Goal: Transaction & Acquisition: Purchase product/service

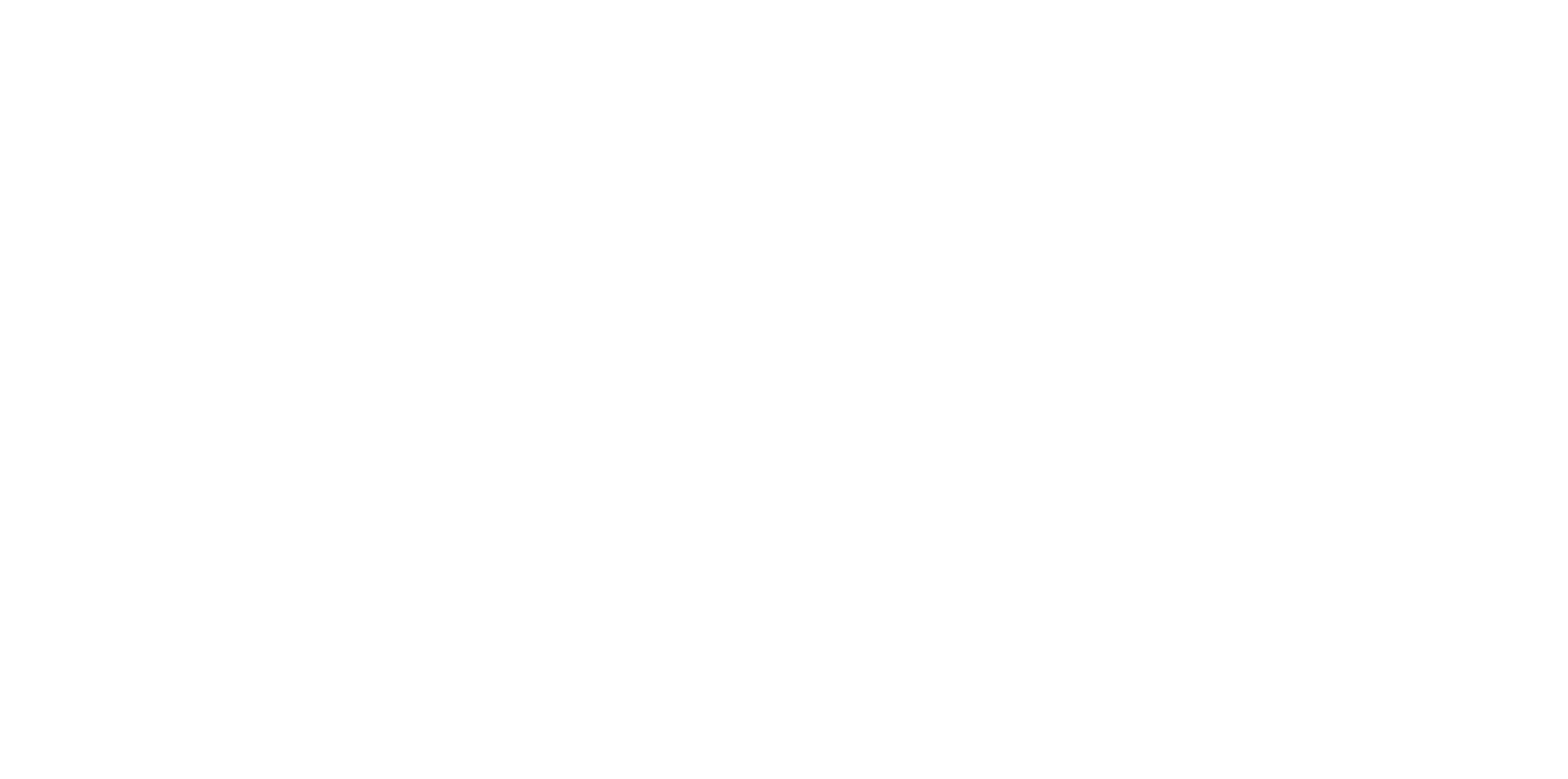
select select "Song"
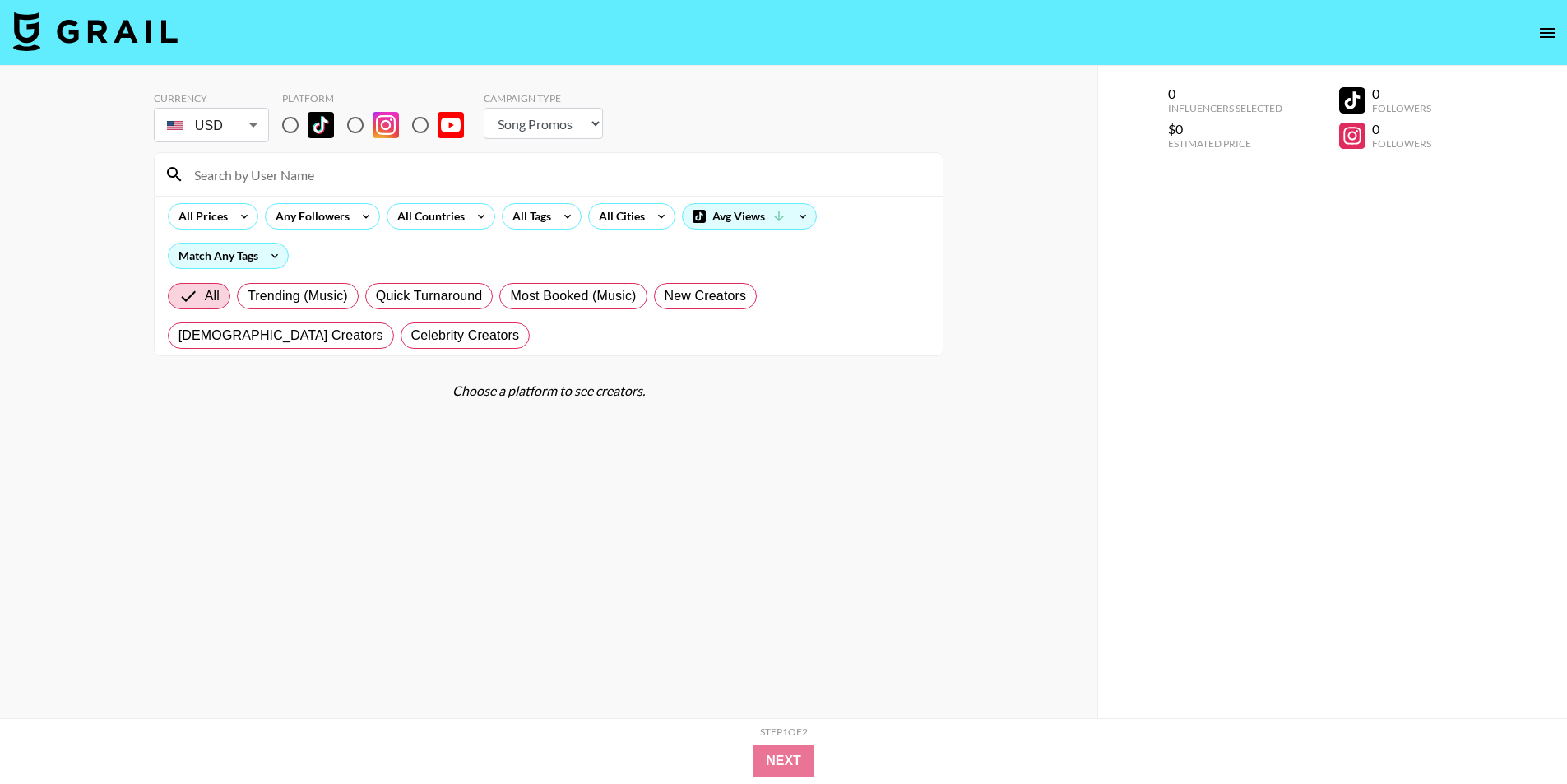
click at [297, 128] on input "radio" at bounding box center [290, 125] width 34 height 34
radio input "true"
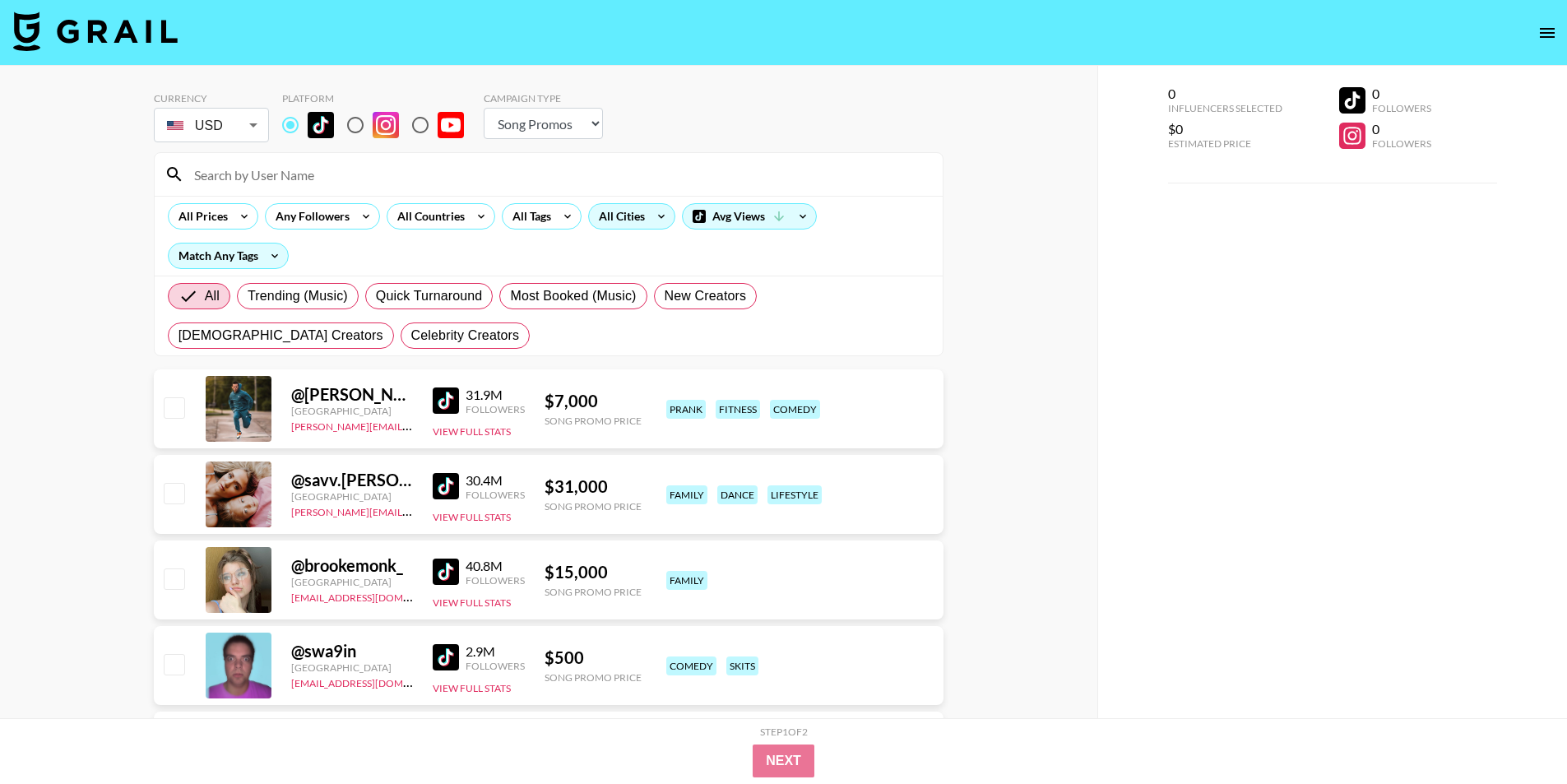
click at [617, 204] on div "All Cities" at bounding box center [618, 216] width 59 height 25
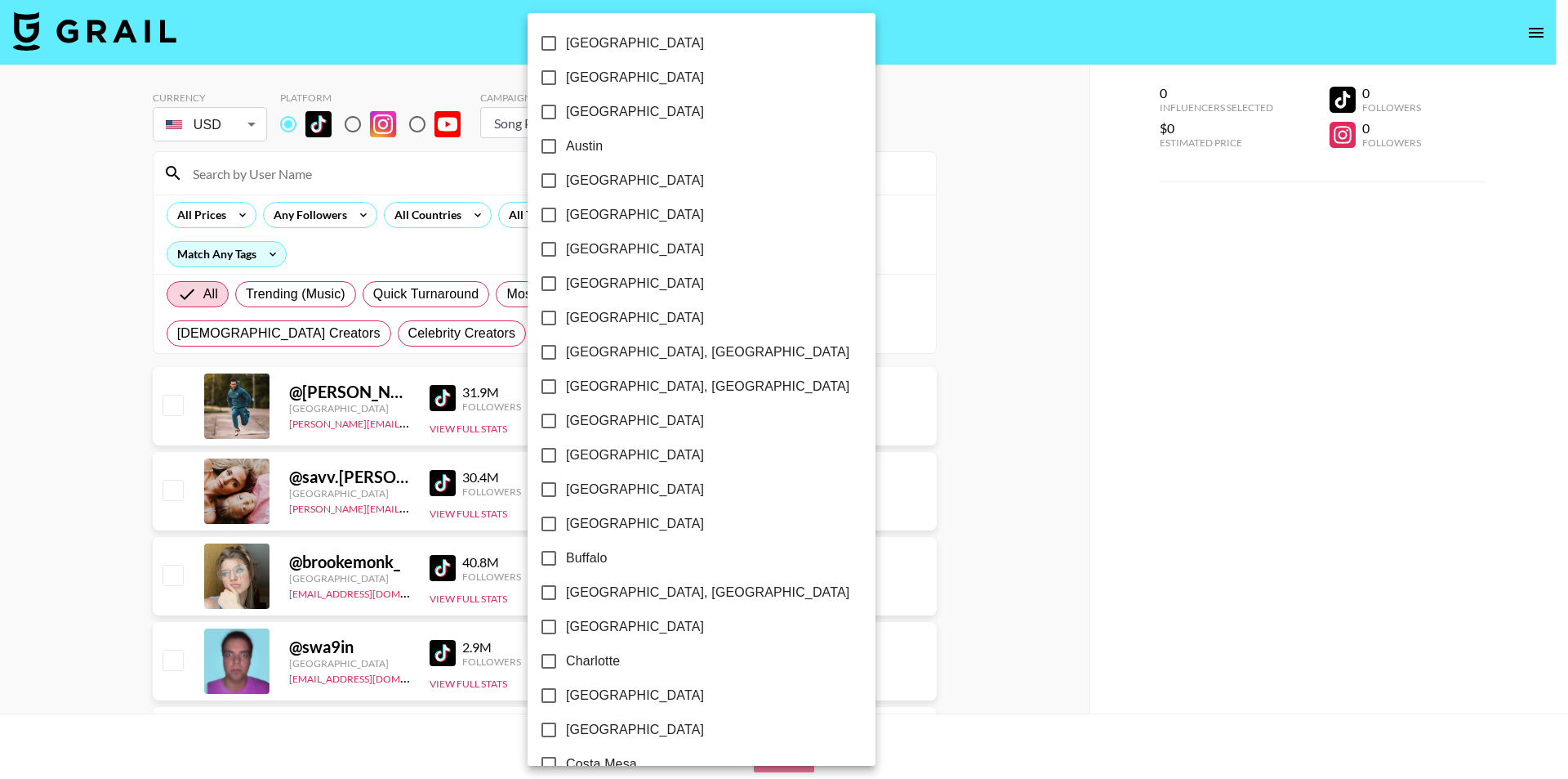
click at [0, 400] on div at bounding box center [784, 390] width 1568 height 779
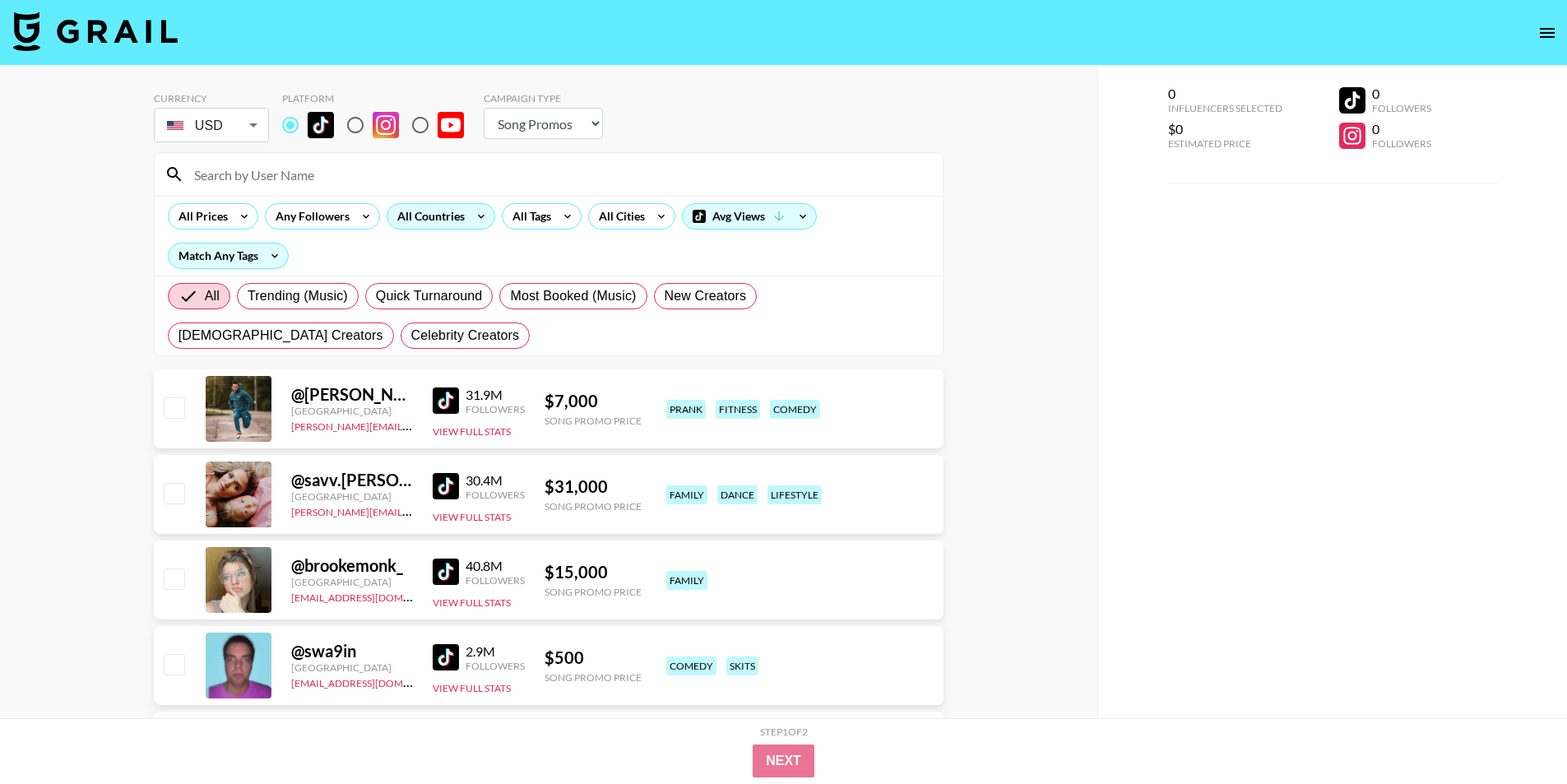
click at [436, 218] on div "All Countries" at bounding box center [428, 216] width 81 height 25
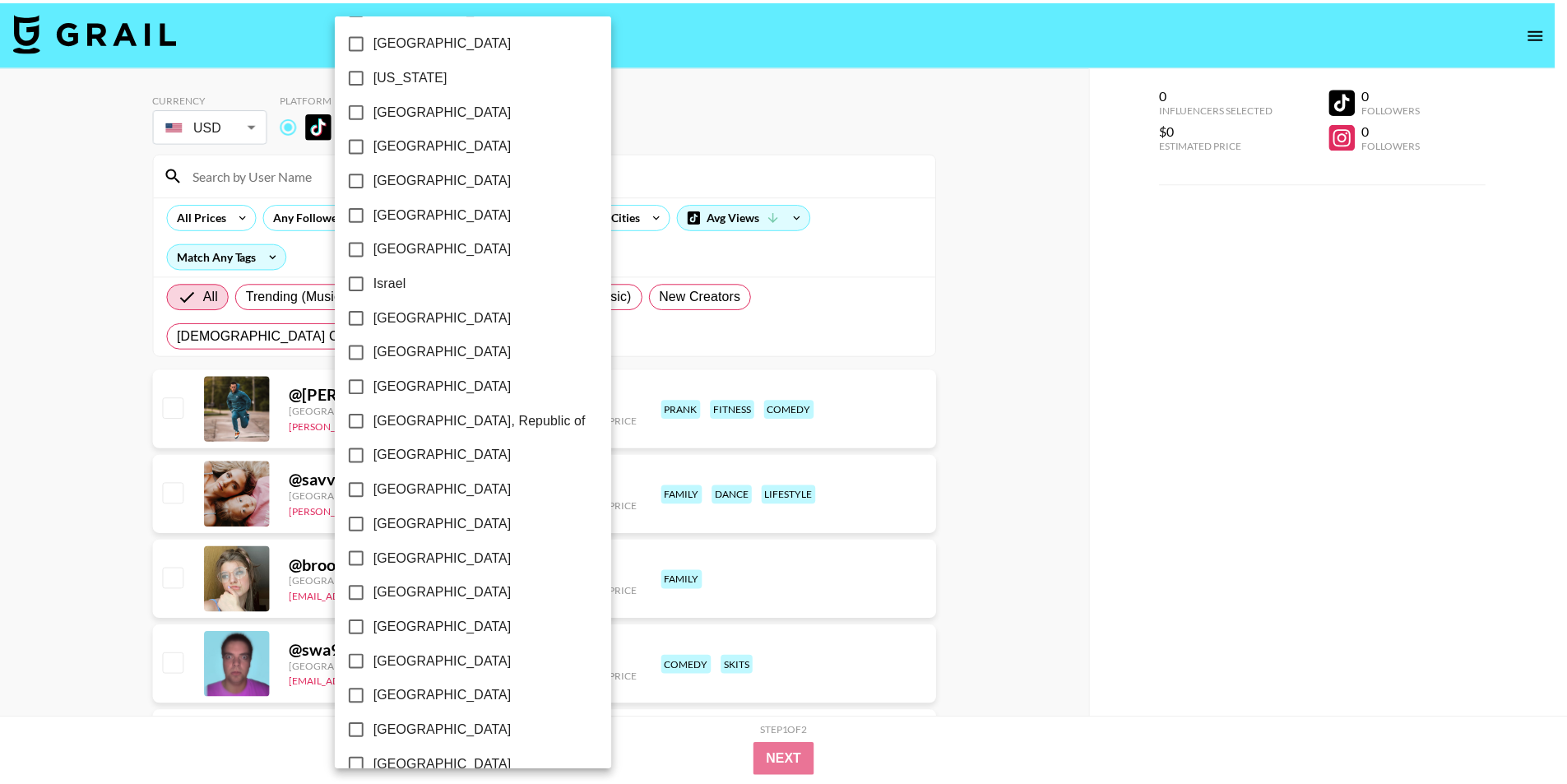
scroll to position [1134, 0]
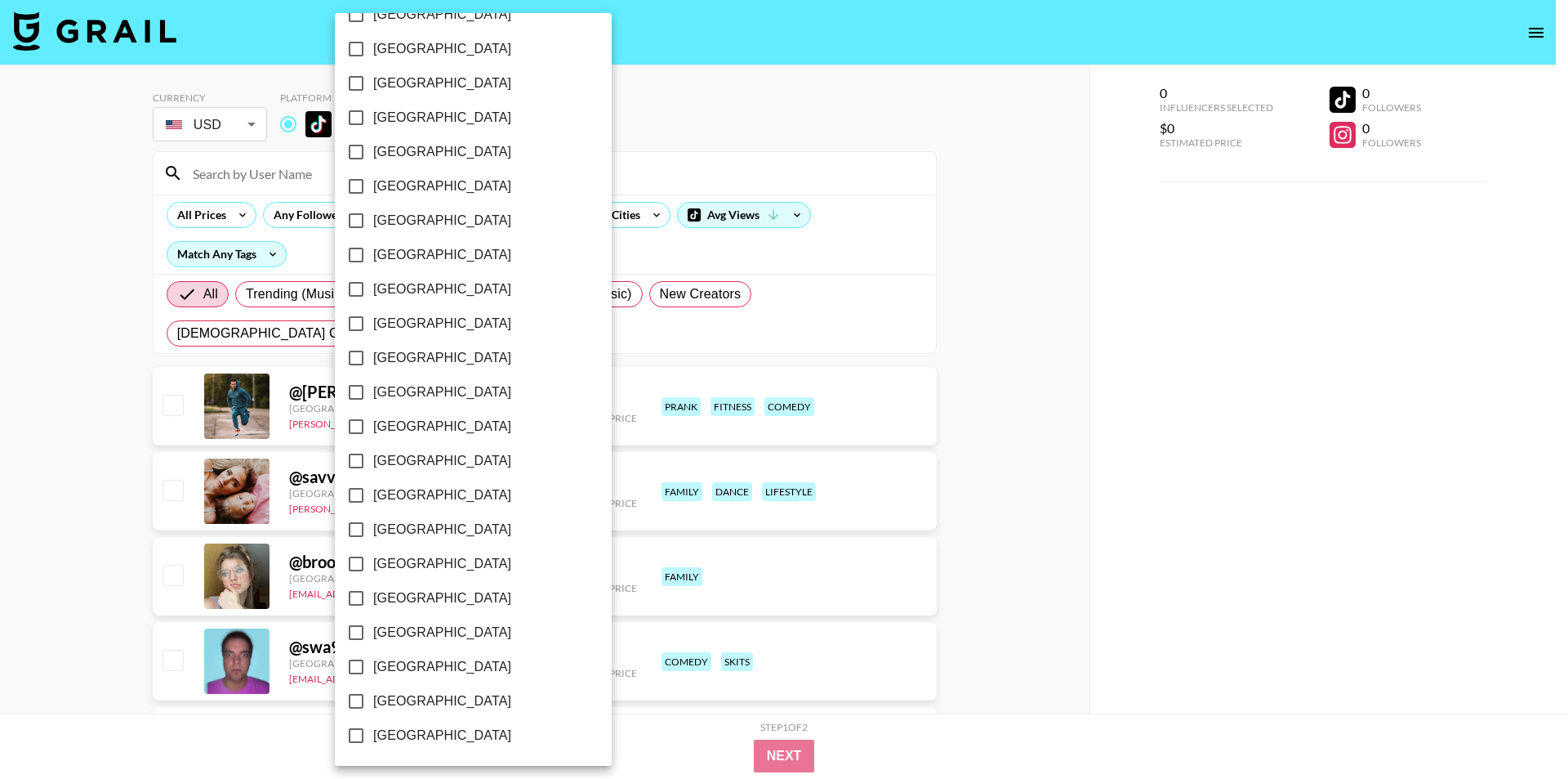
click at [435, 693] on span "[GEOGRAPHIC_DATA]" at bounding box center [442, 700] width 138 height 20
click at [373, 693] on input "[GEOGRAPHIC_DATA]" at bounding box center [356, 701] width 34 height 34
checkbox input "true"
click at [0, 495] on div at bounding box center [784, 390] width 1568 height 779
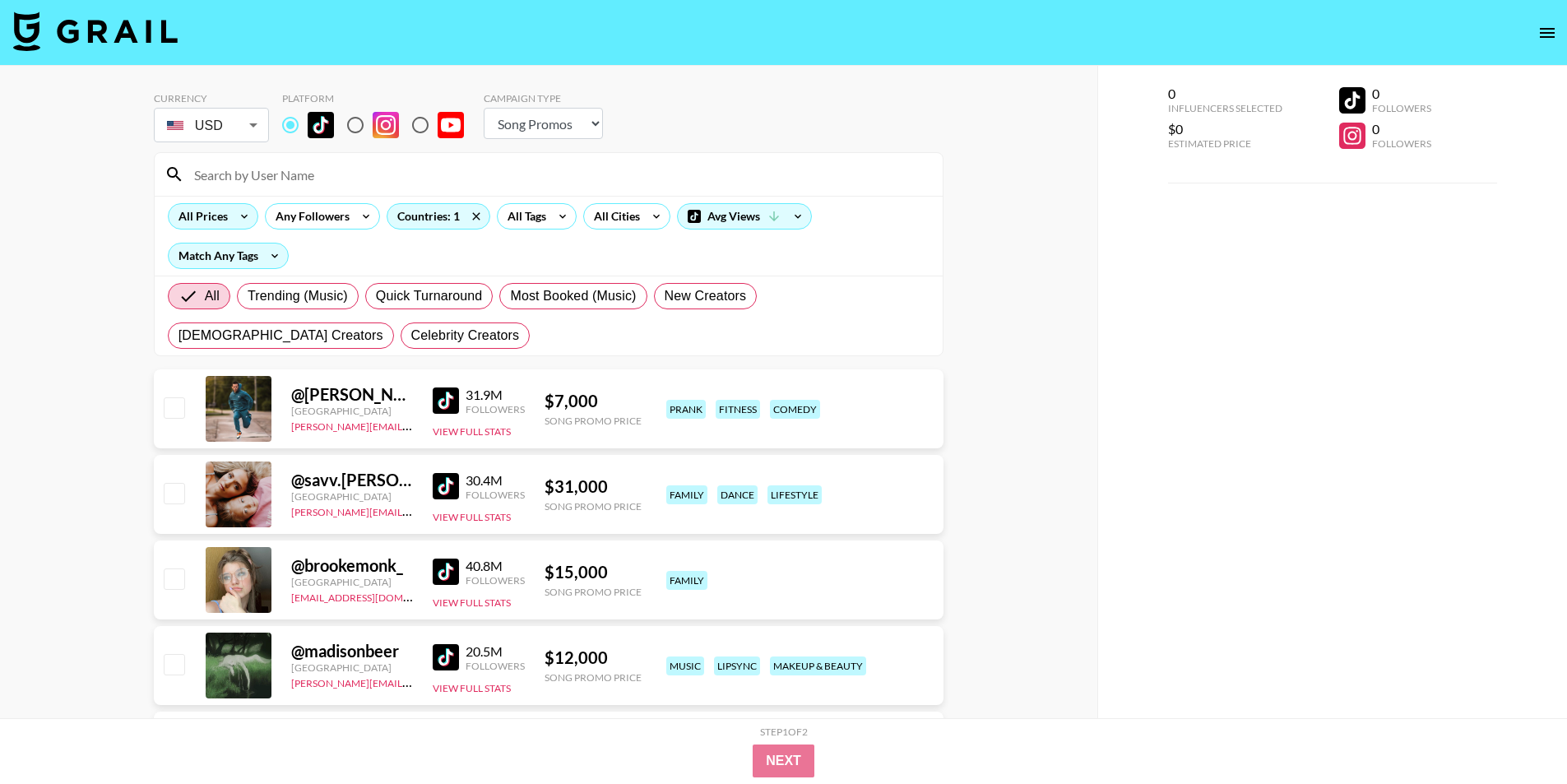
click at [209, 210] on div "All Prices" at bounding box center [200, 216] width 63 height 25
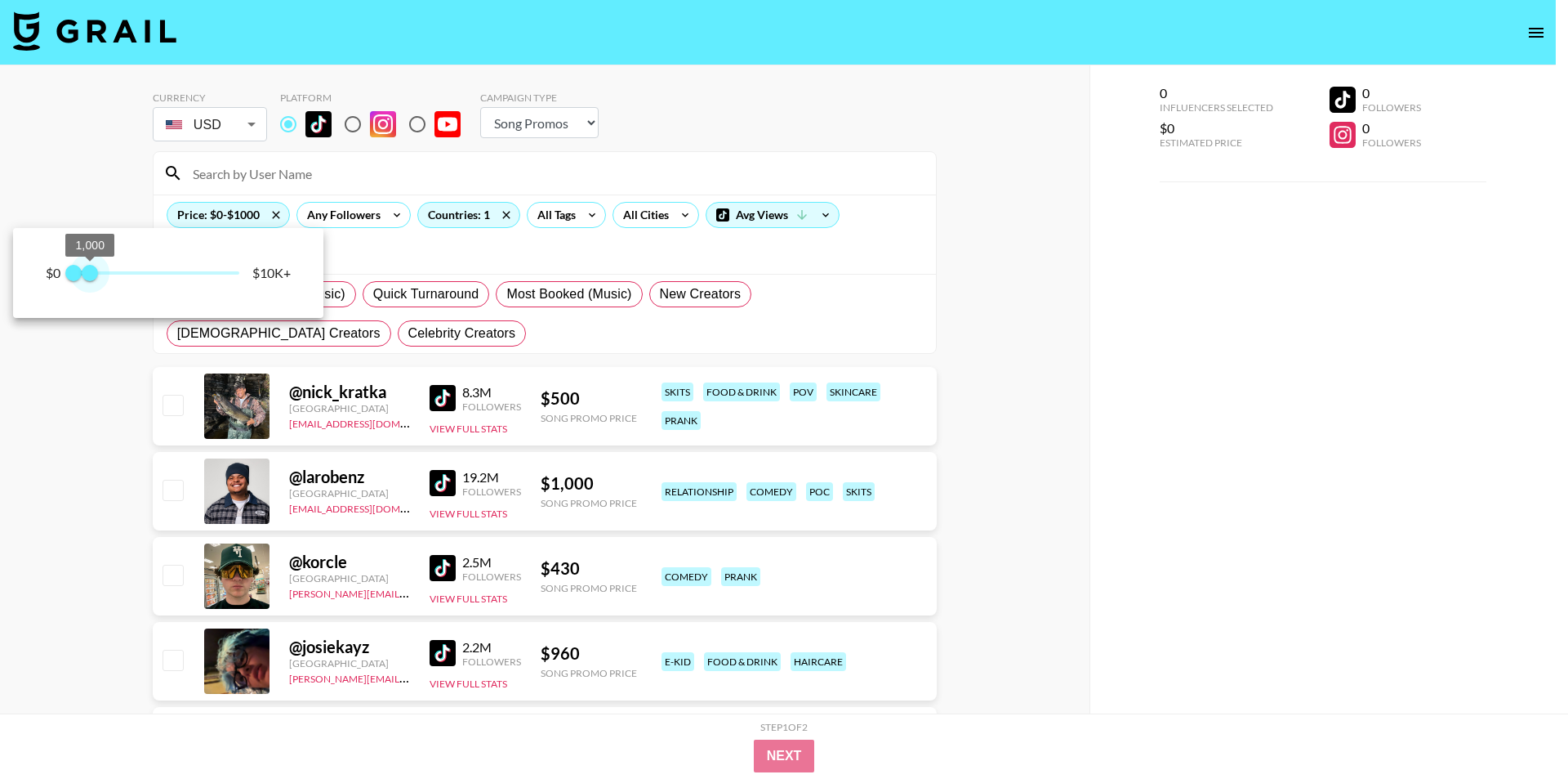
type input "750"
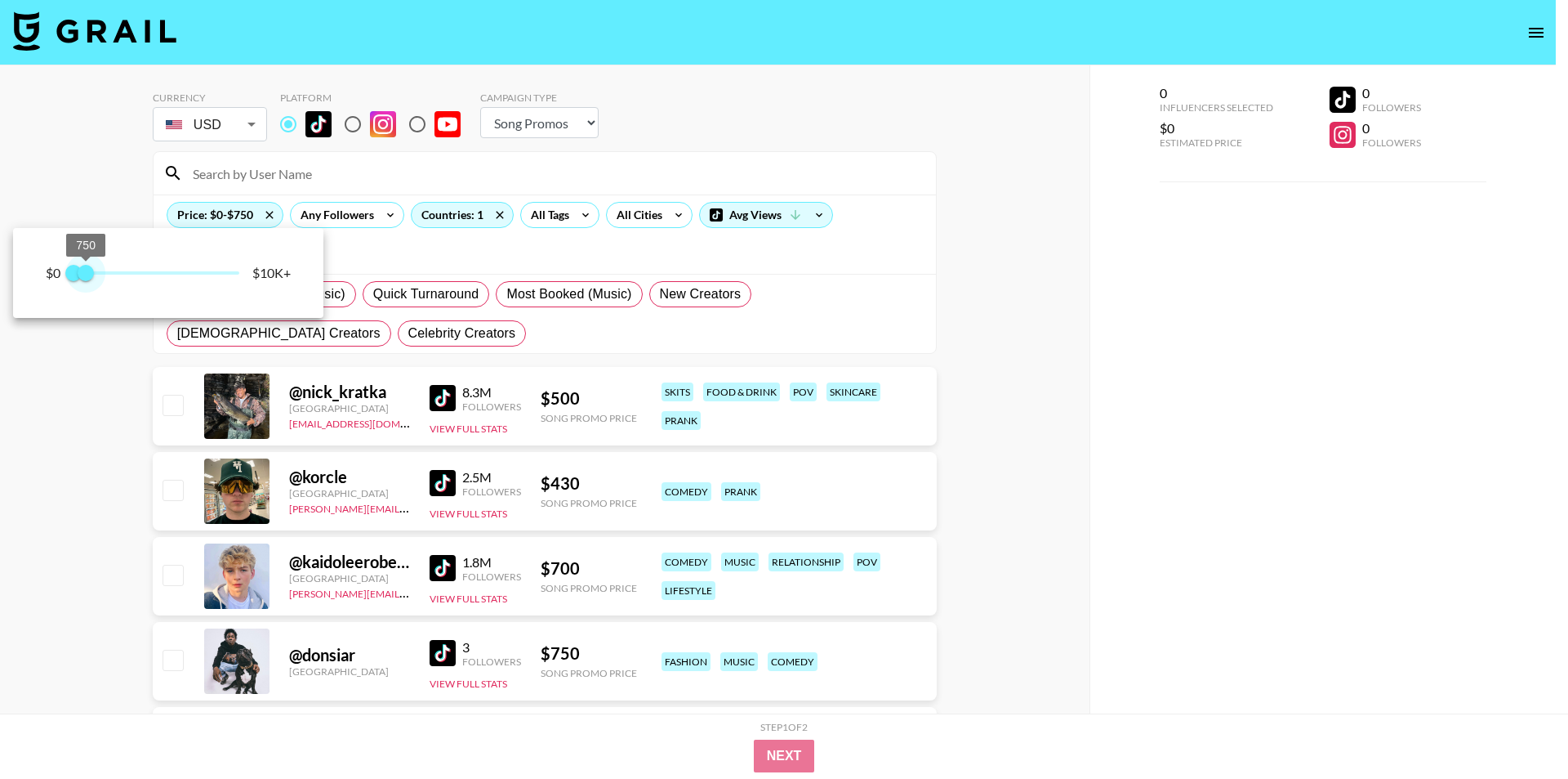
drag, startPoint x: 232, startPoint y: 270, endPoint x: 85, endPoint y: 267, distance: 147.0
click at [85, 267] on span "750" at bounding box center [86, 272] width 16 height 16
drag, startPoint x: 85, startPoint y: 267, endPoint x: 78, endPoint y: 277, distance: 12.2
click at [85, 267] on span "750" at bounding box center [86, 272] width 16 height 16
click at [0, 476] on div at bounding box center [784, 390] width 1568 height 779
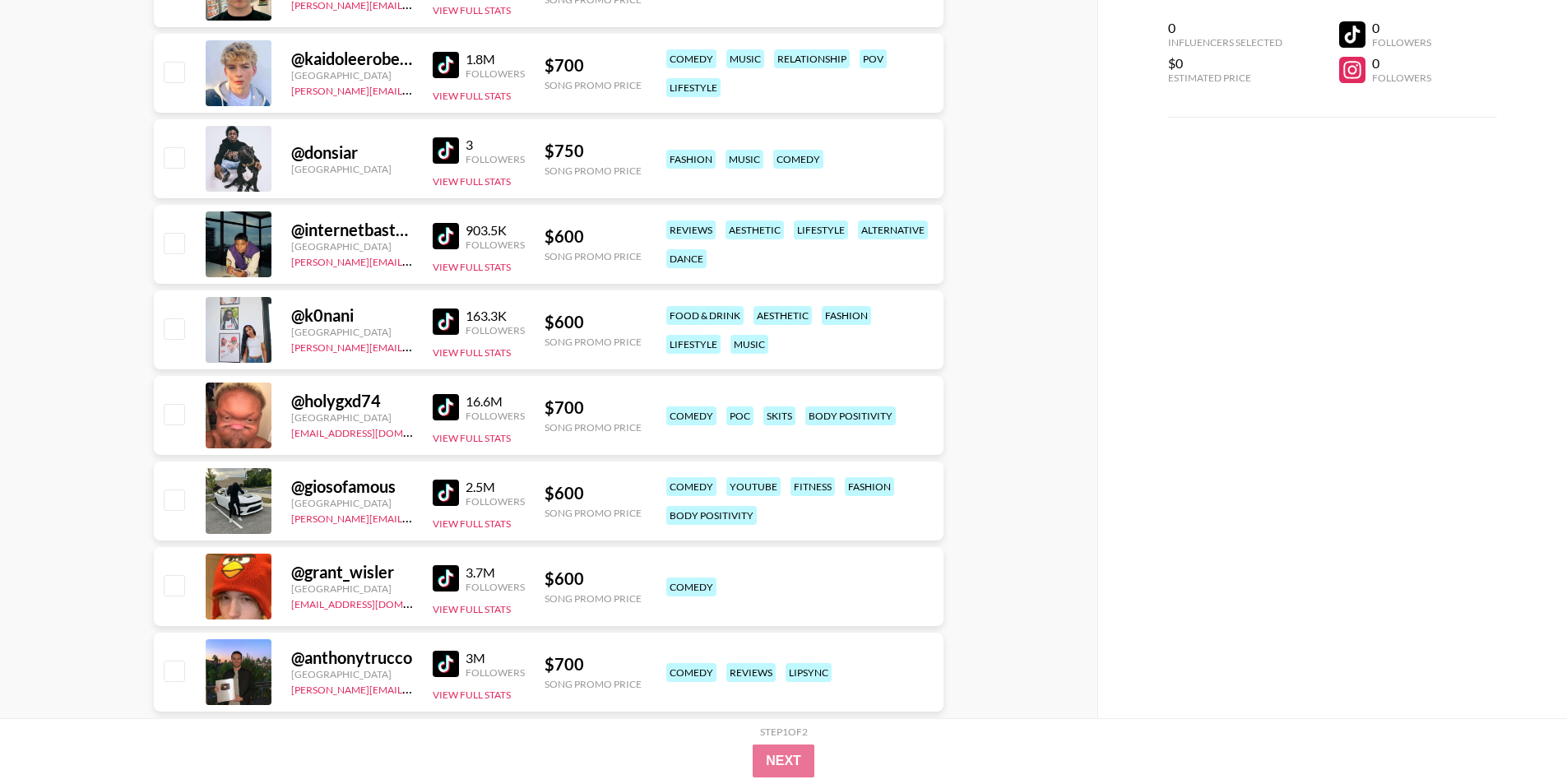
scroll to position [411, 0]
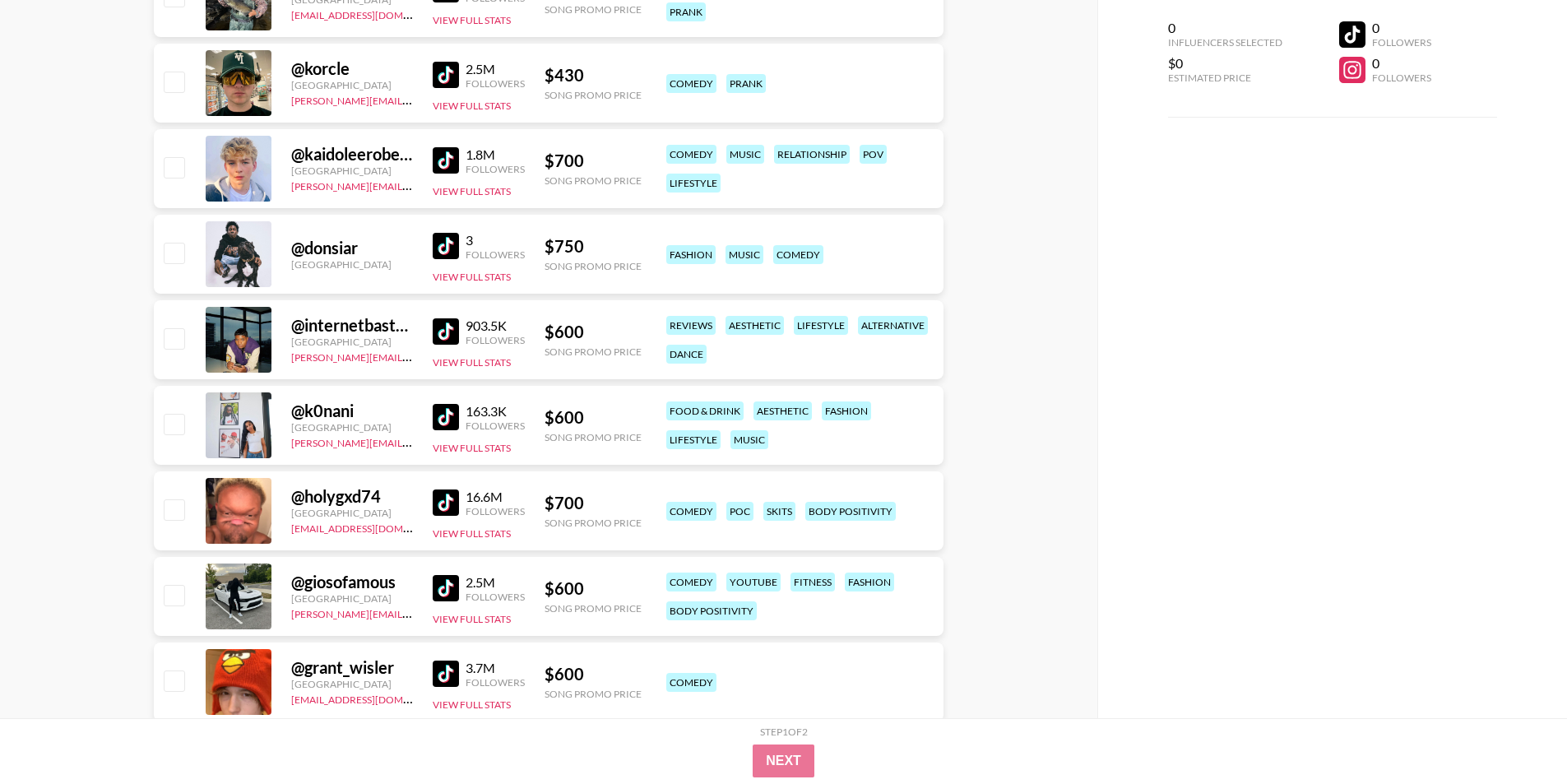
click at [328, 156] on div "@ kaidoleerobertslife" at bounding box center [352, 154] width 122 height 21
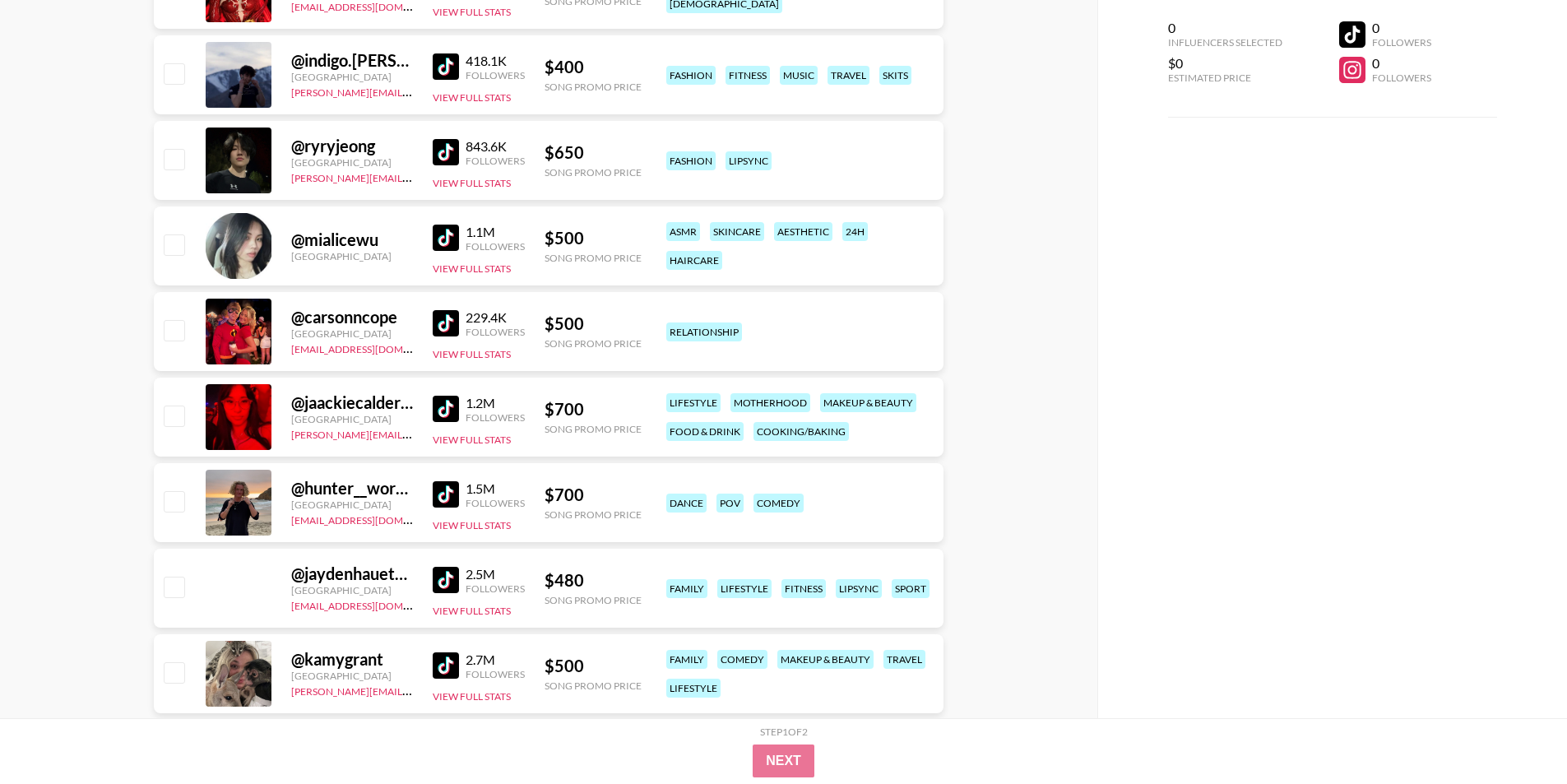
scroll to position [4358, 0]
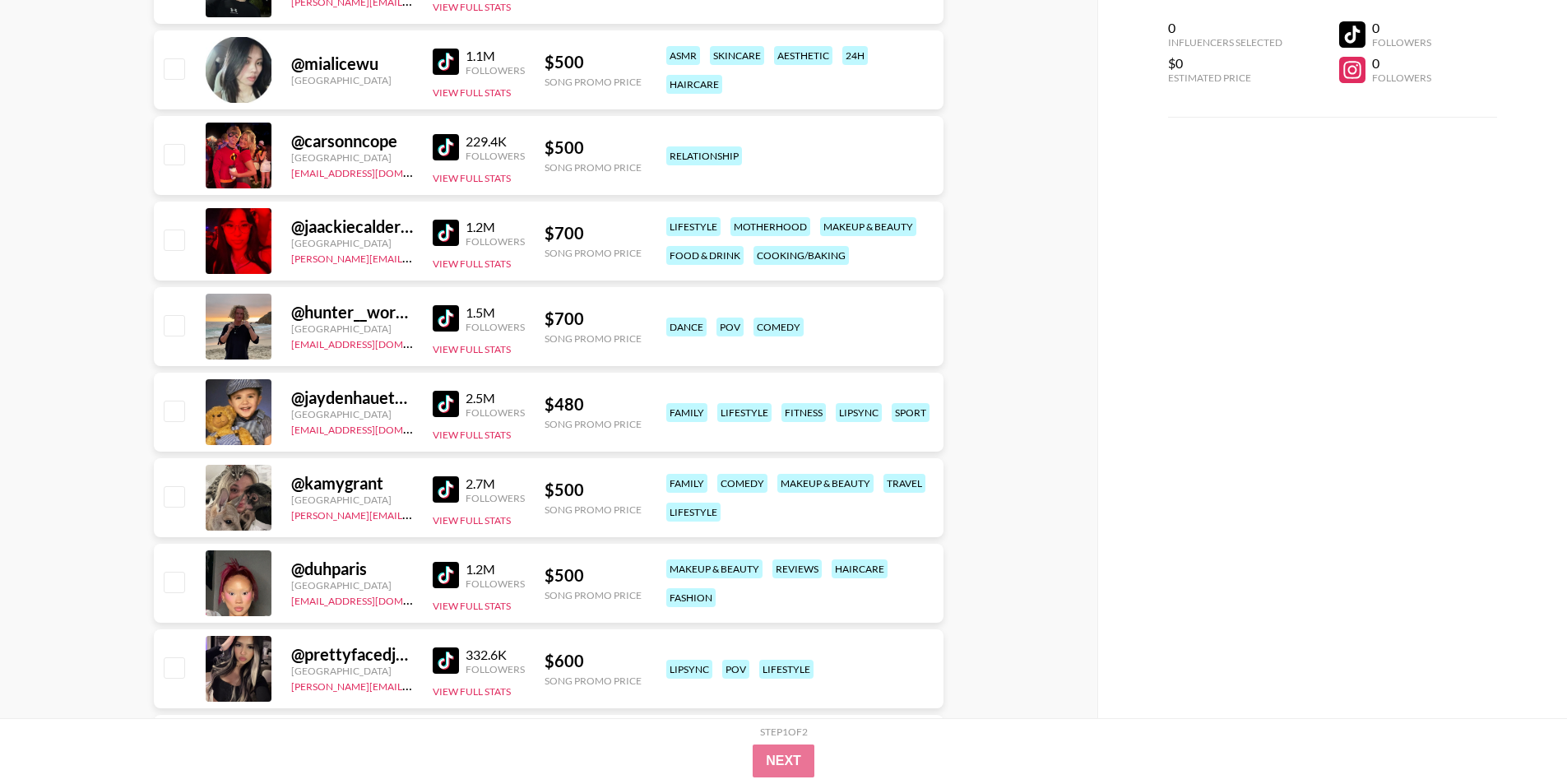
click at [452, 50] on img at bounding box center [446, 61] width 27 height 27
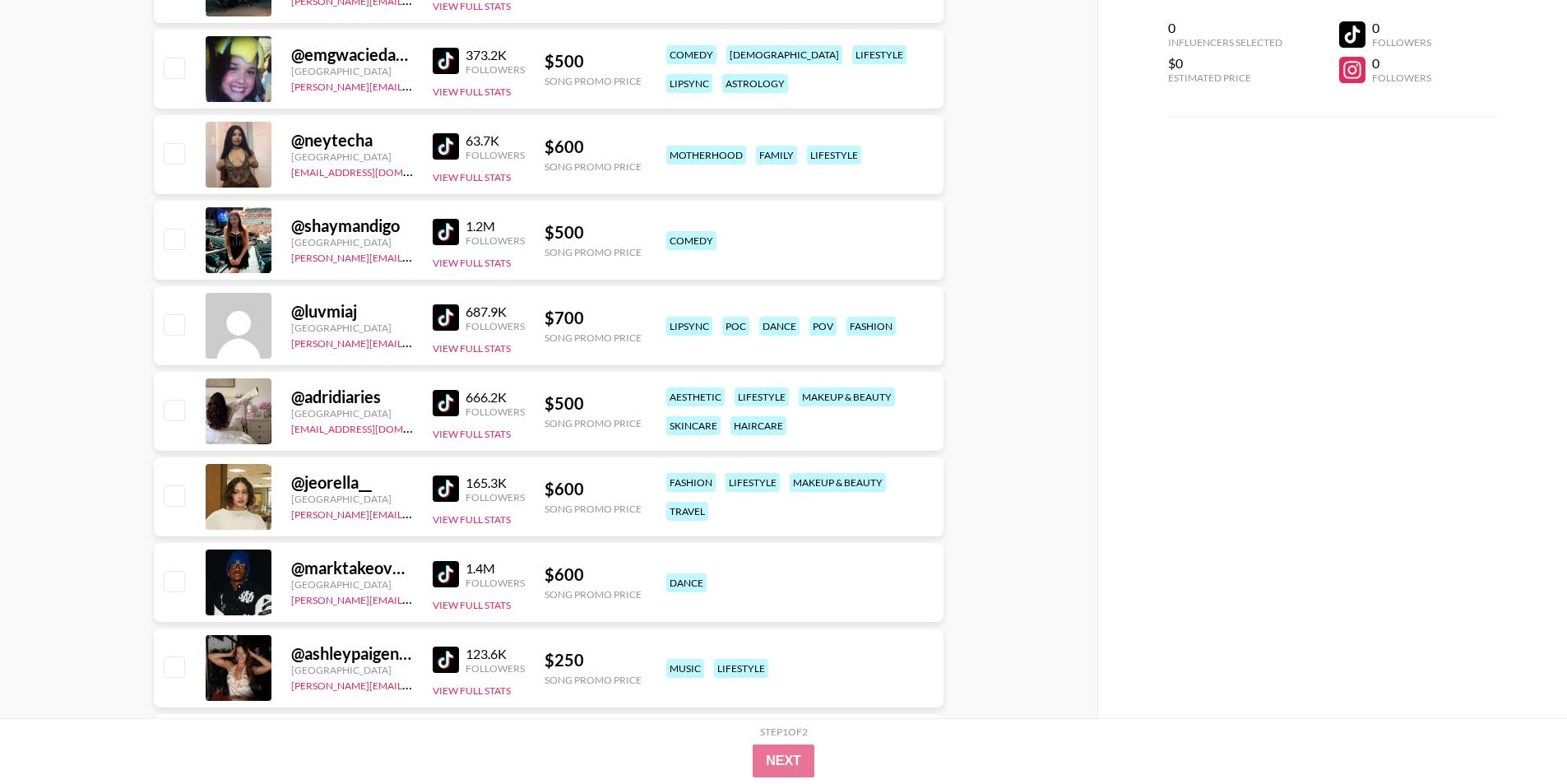
scroll to position [5509, 0]
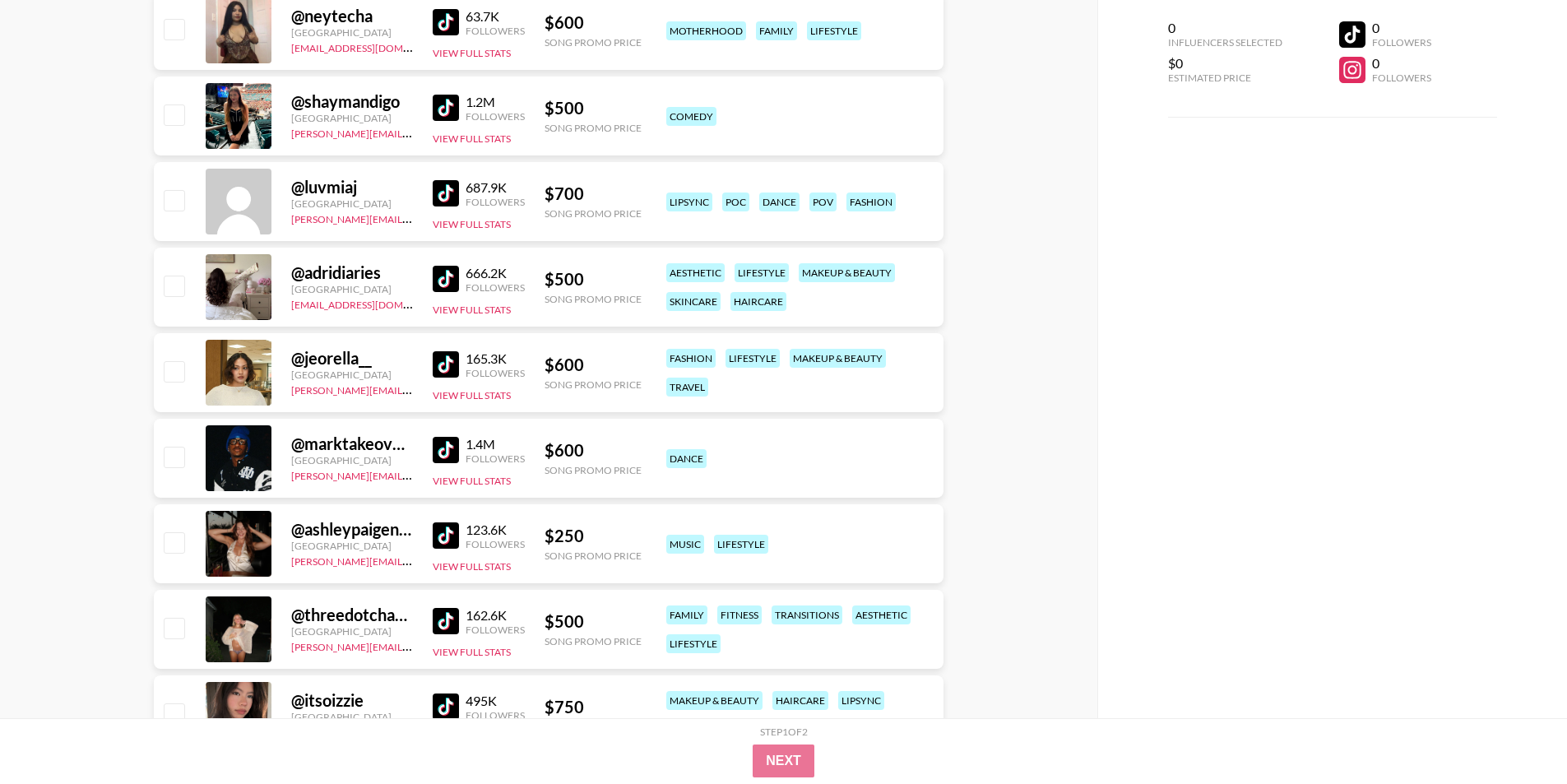
click at [442, 376] on img at bounding box center [446, 364] width 27 height 27
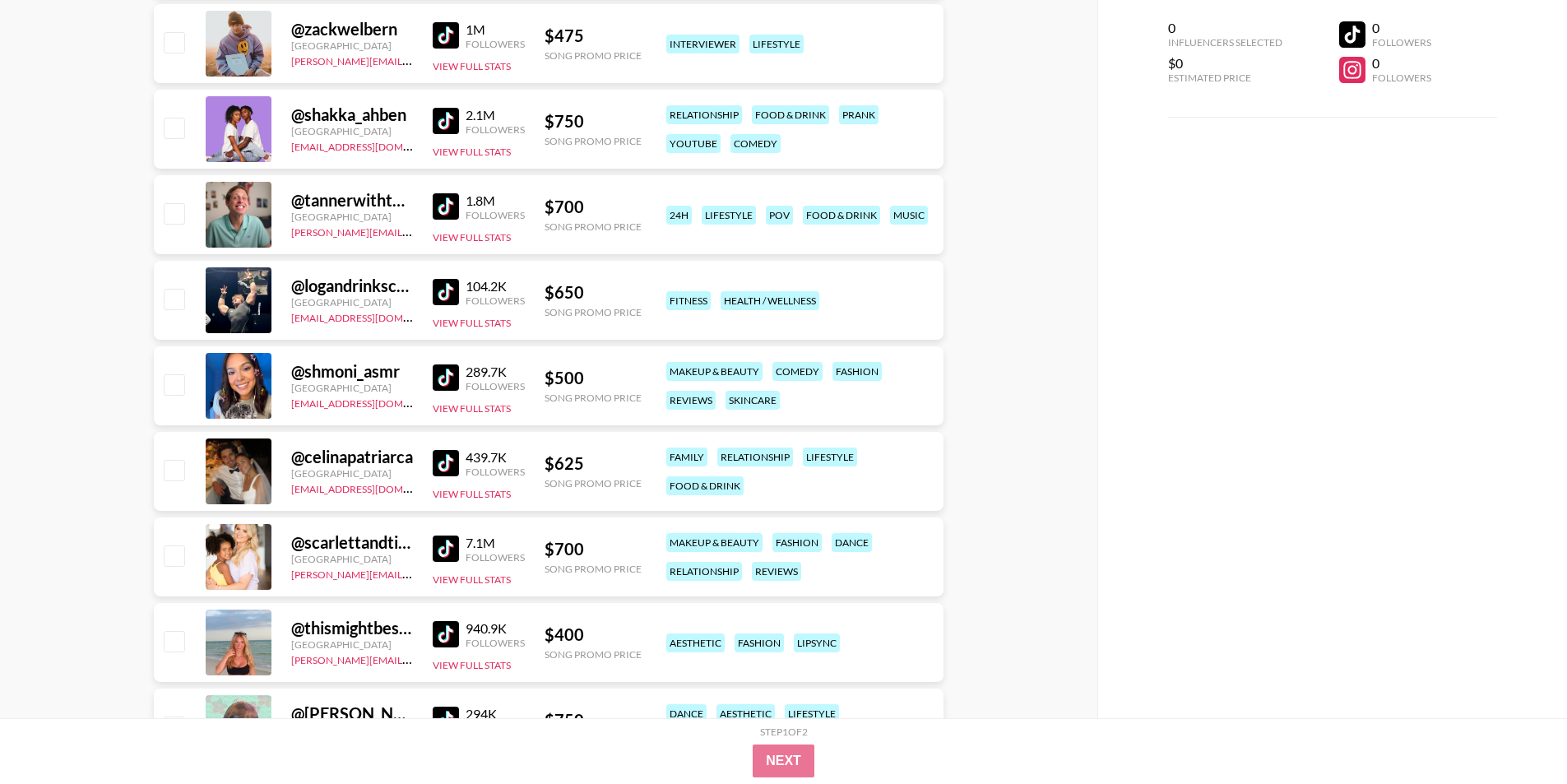
scroll to position [0, 0]
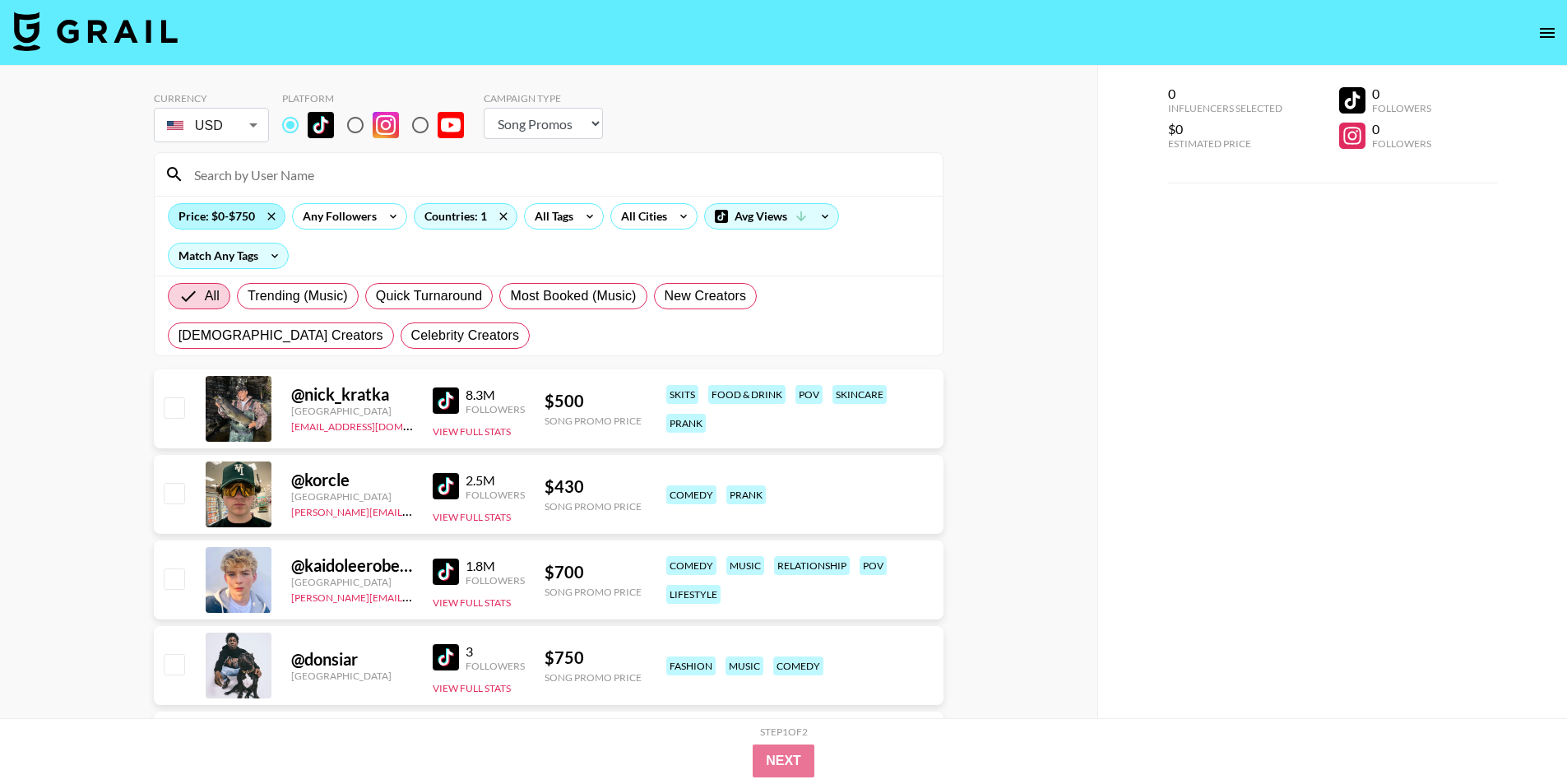
click at [235, 221] on div "Price: $0-$750" at bounding box center [227, 216] width 116 height 25
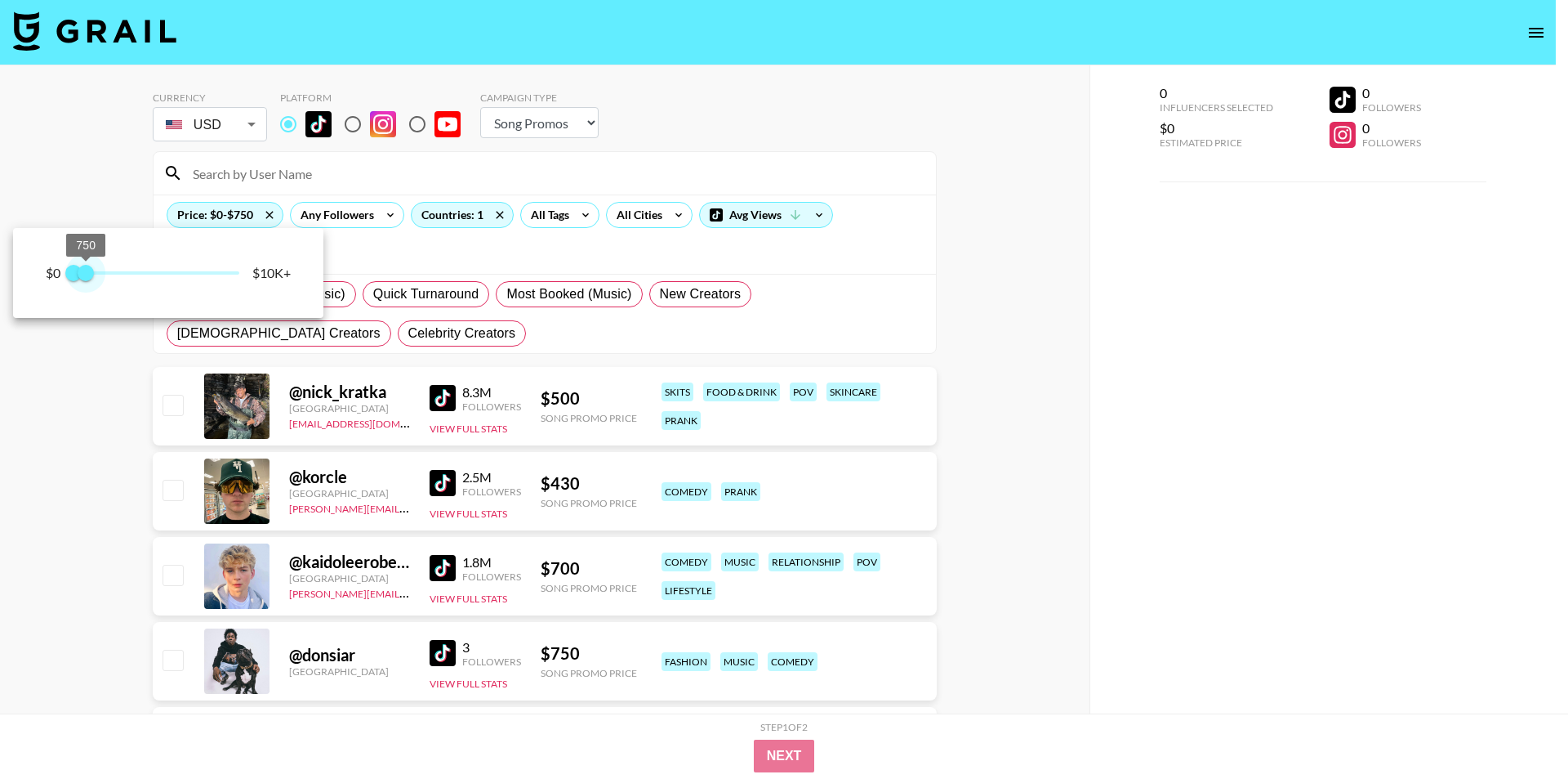
type input "500"
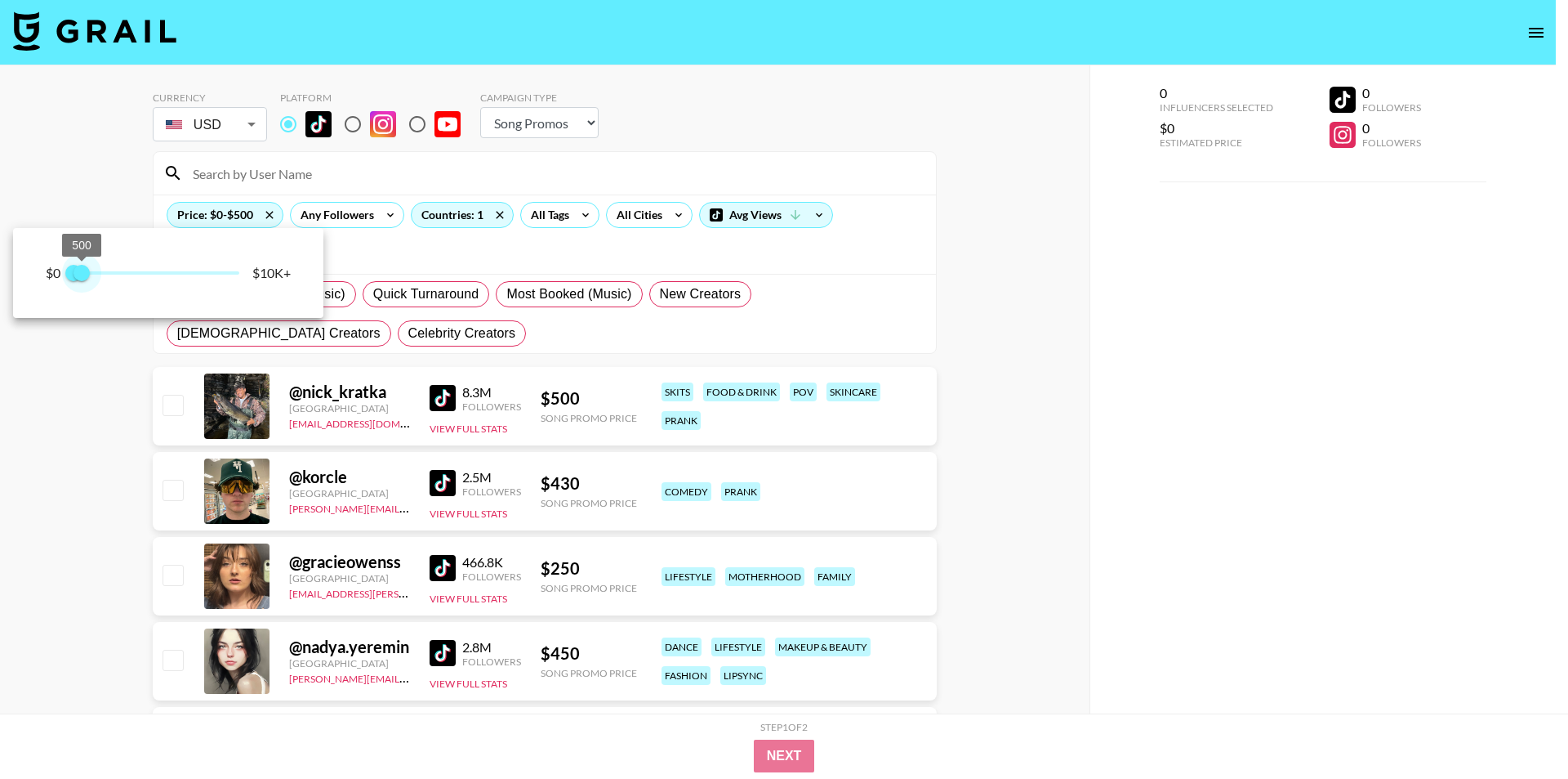
click at [83, 273] on span "500" at bounding box center [81, 272] width 16 height 16
click at [30, 492] on div at bounding box center [784, 390] width 1568 height 779
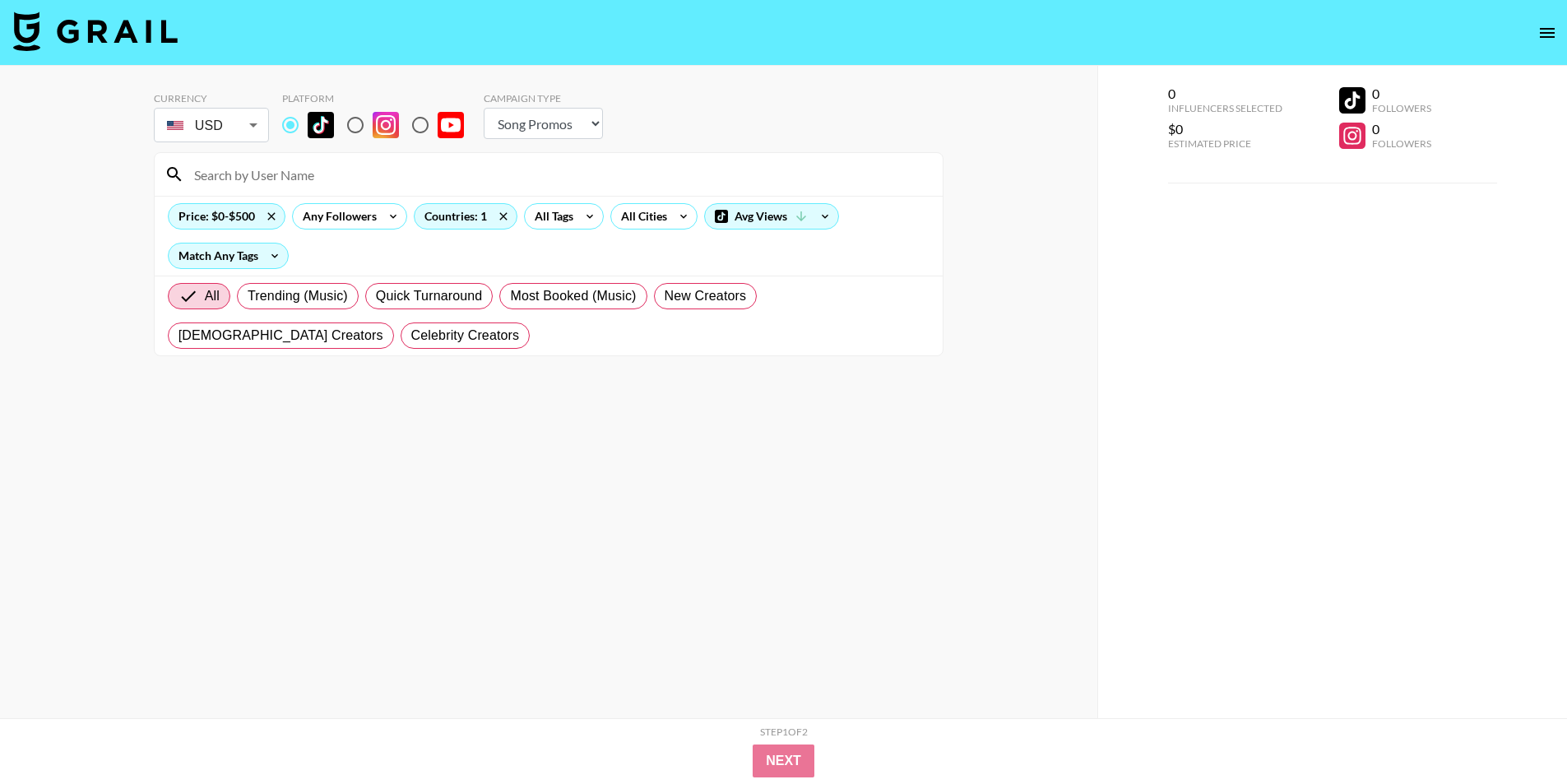
scroll to position [206210, 0]
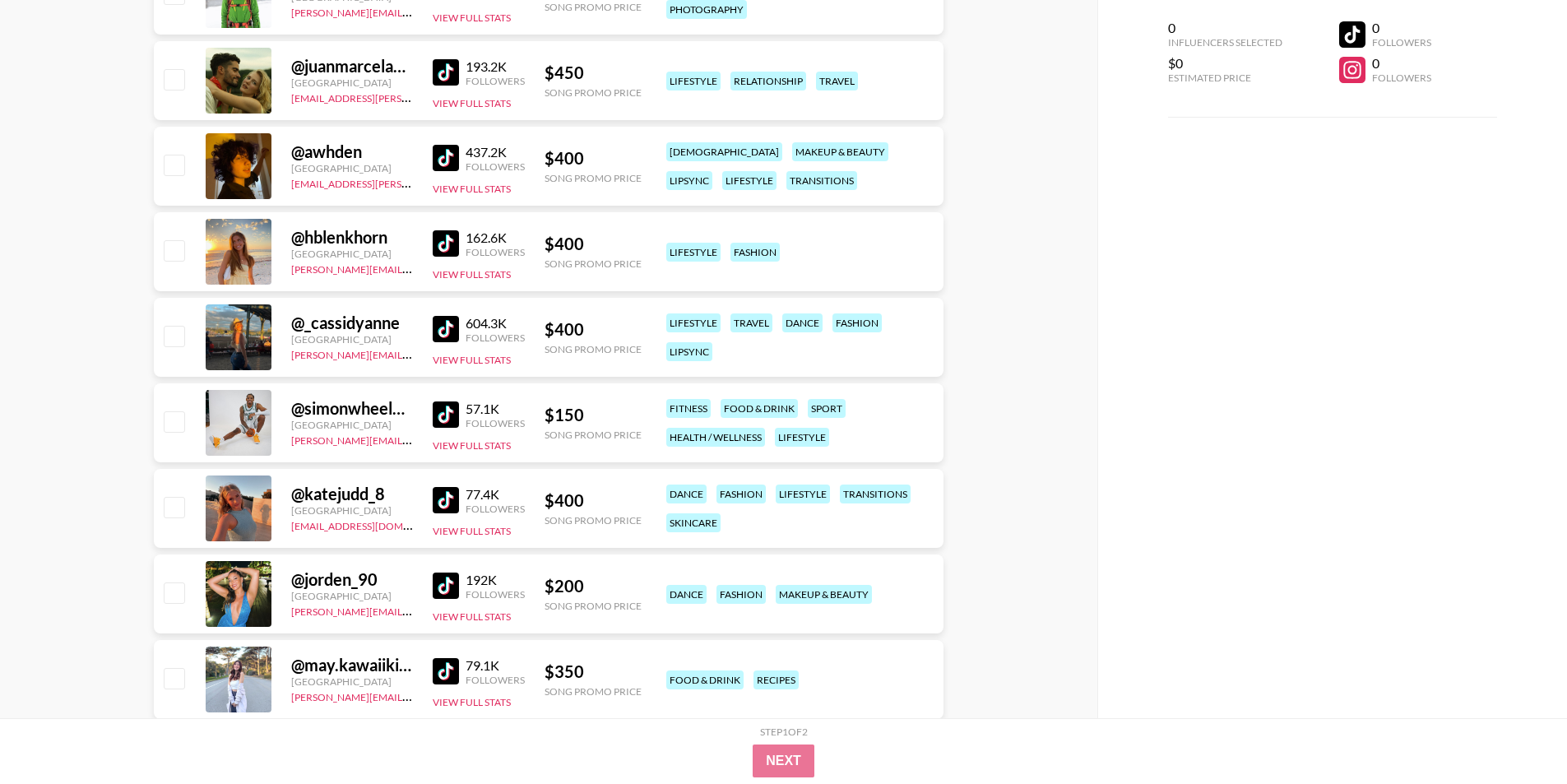
scroll to position [76315, 0]
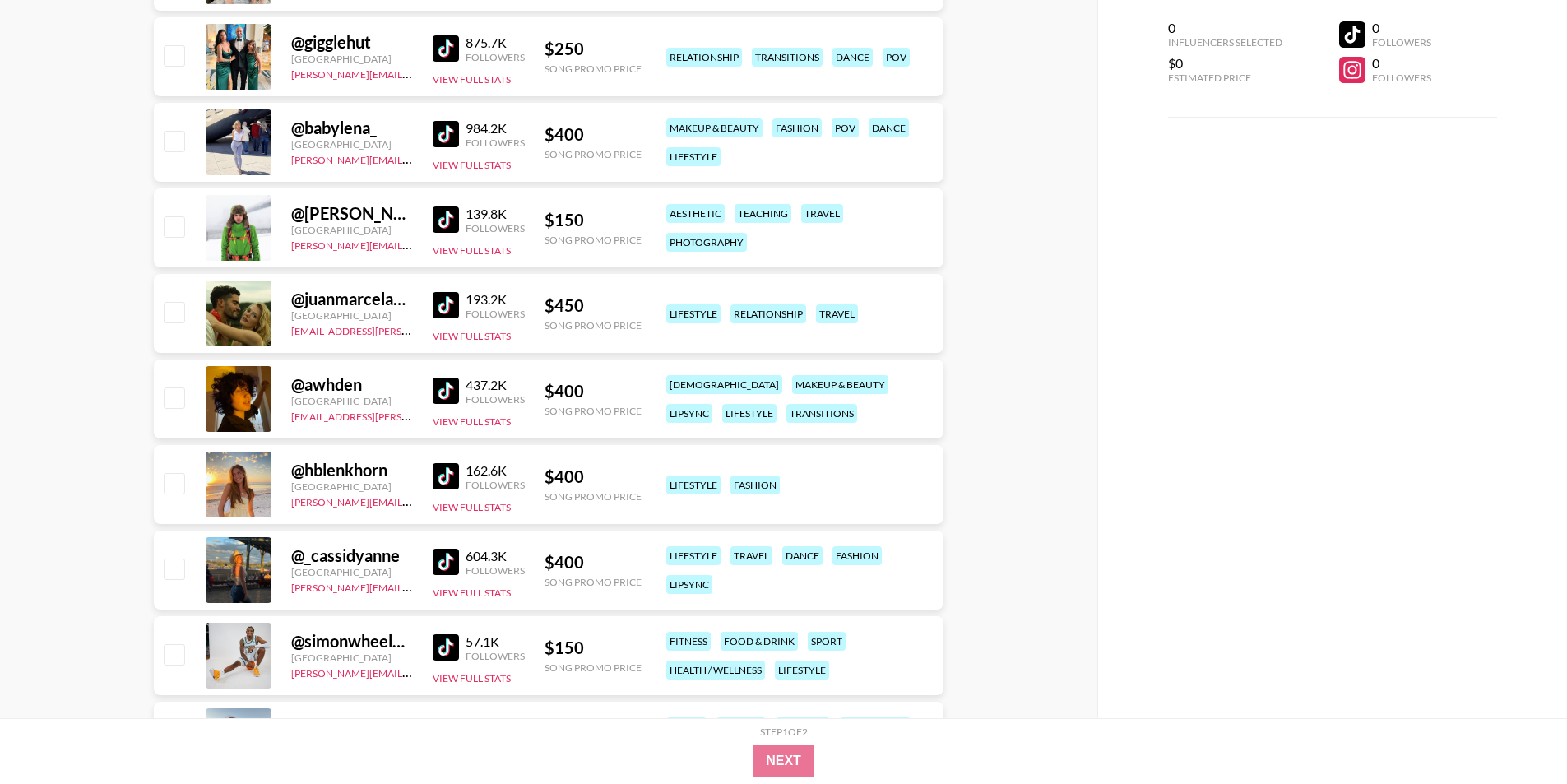
click at [442, 551] on img at bounding box center [446, 562] width 27 height 27
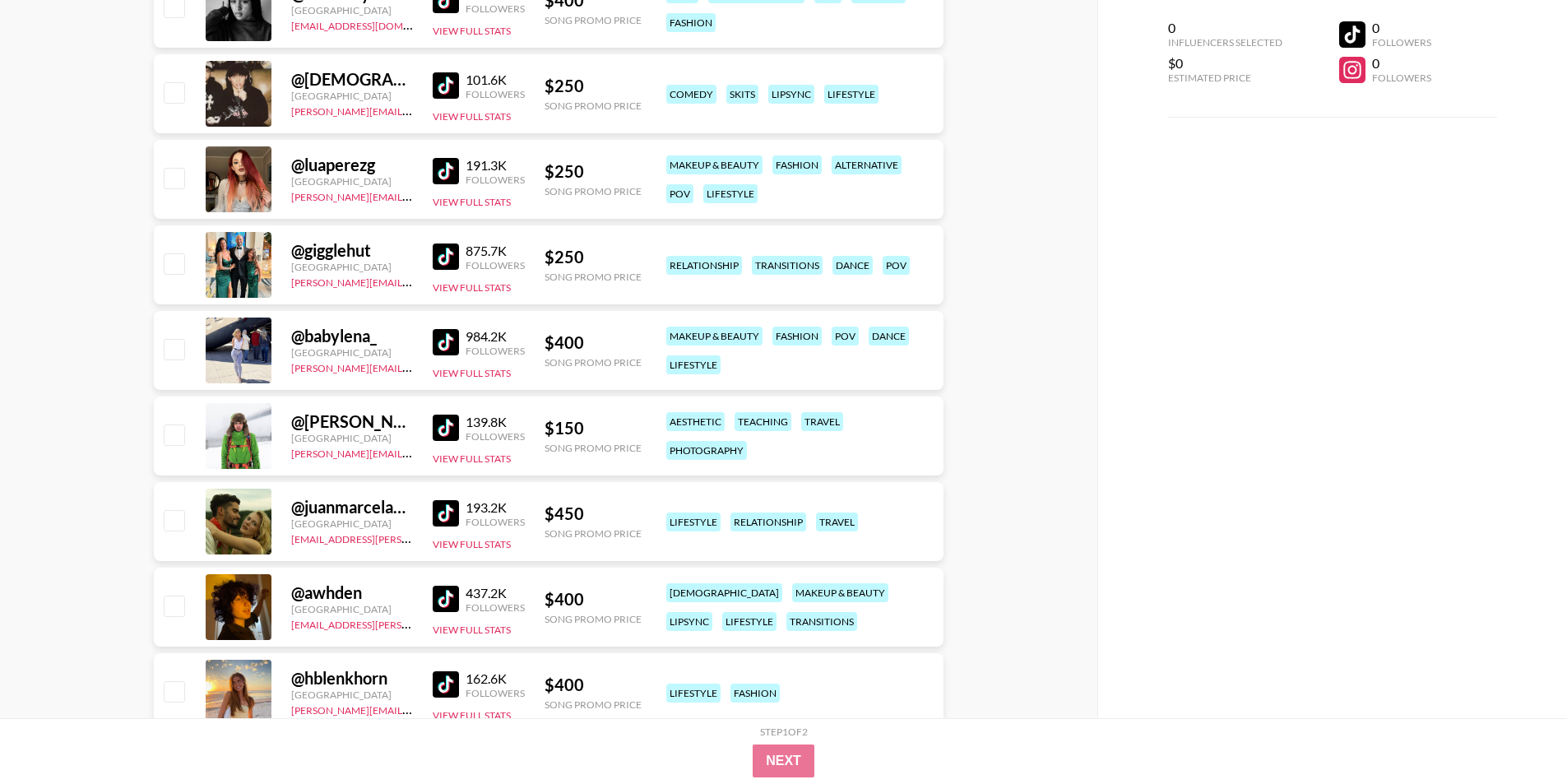
scroll to position [75457, 0]
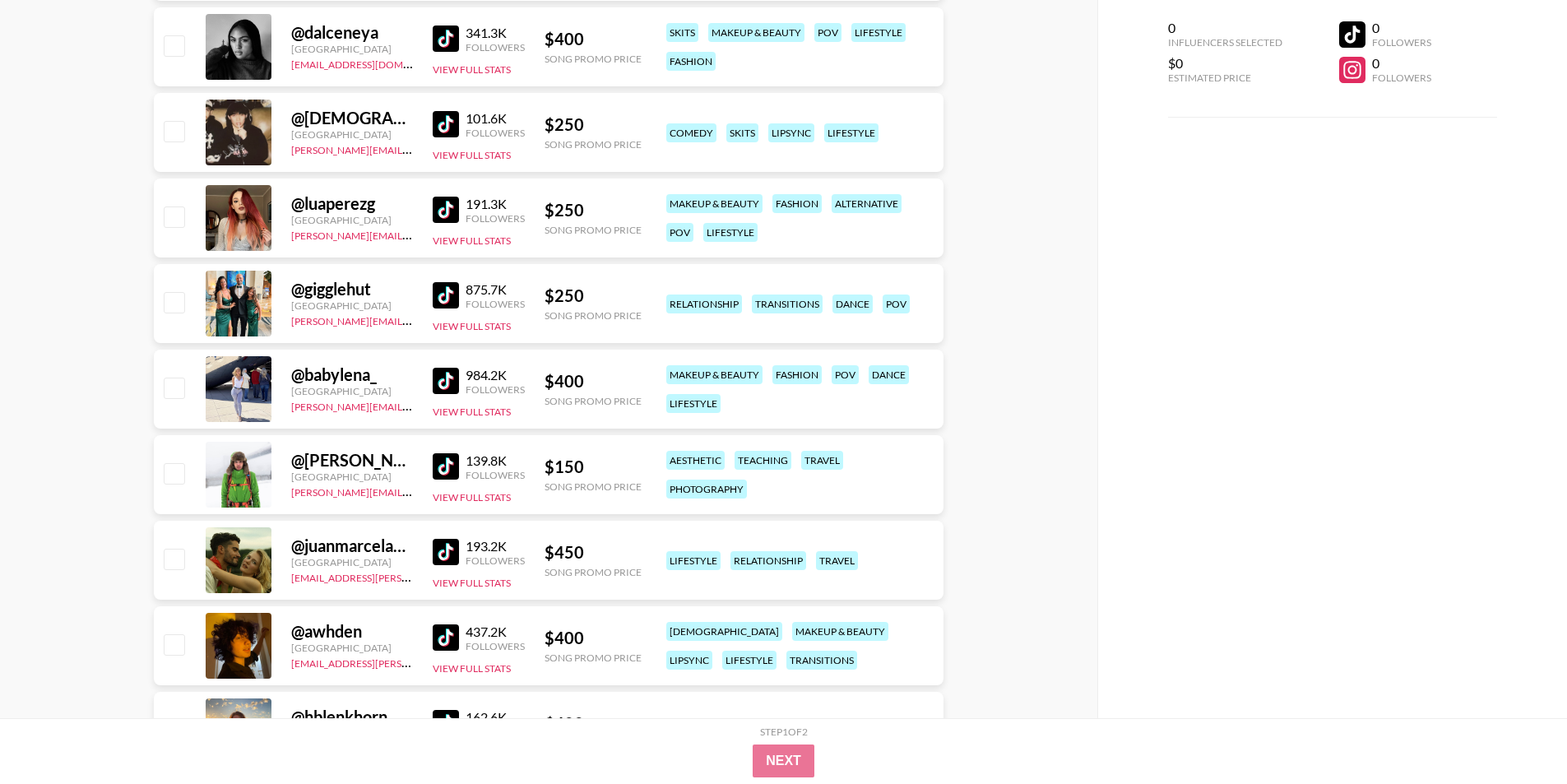
click at [456, 391] on img at bounding box center [446, 381] width 27 height 27
click at [445, 208] on img at bounding box center [446, 209] width 27 height 27
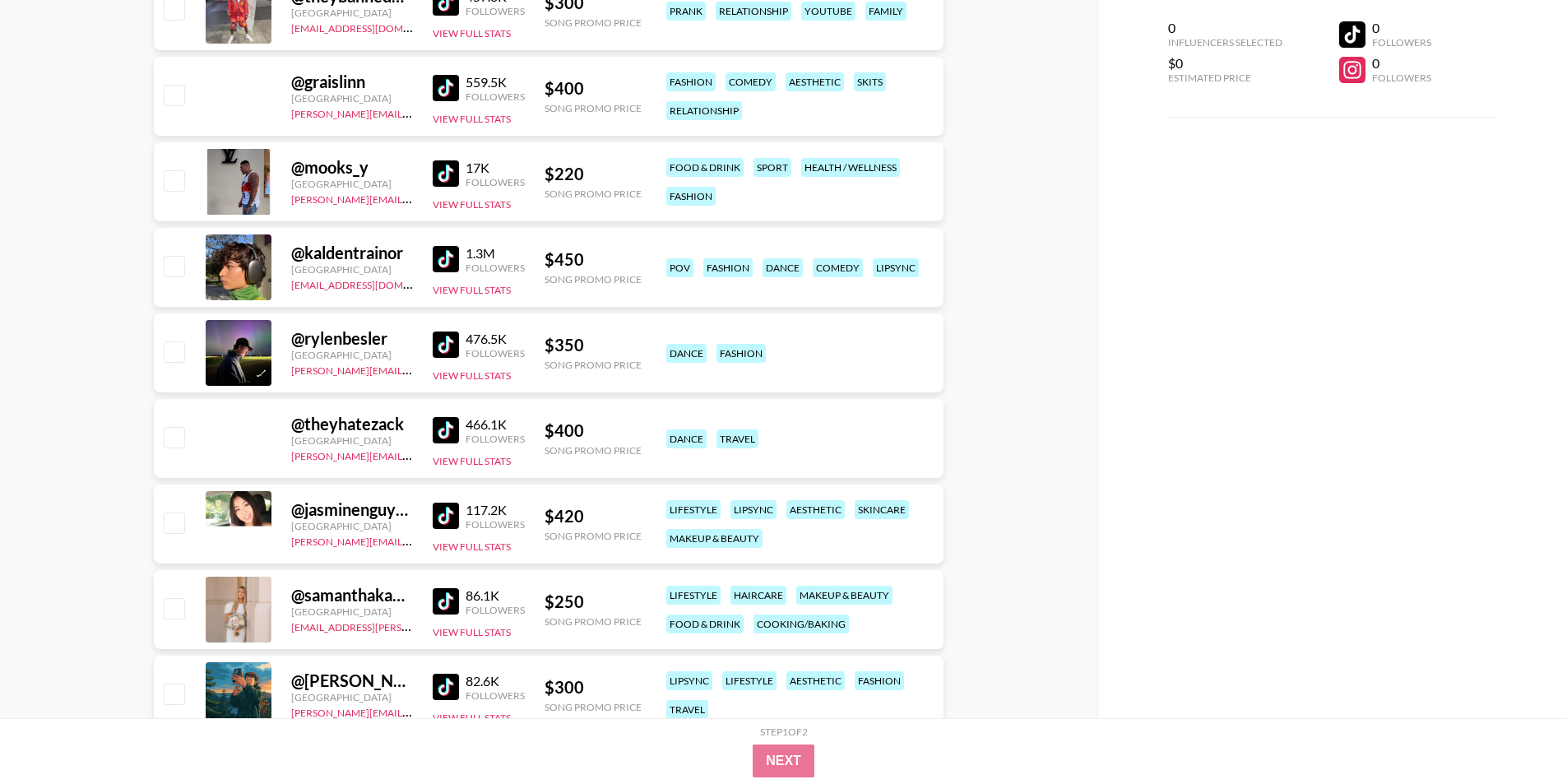
scroll to position [16337, 0]
